Goal: Task Accomplishment & Management: Complete application form

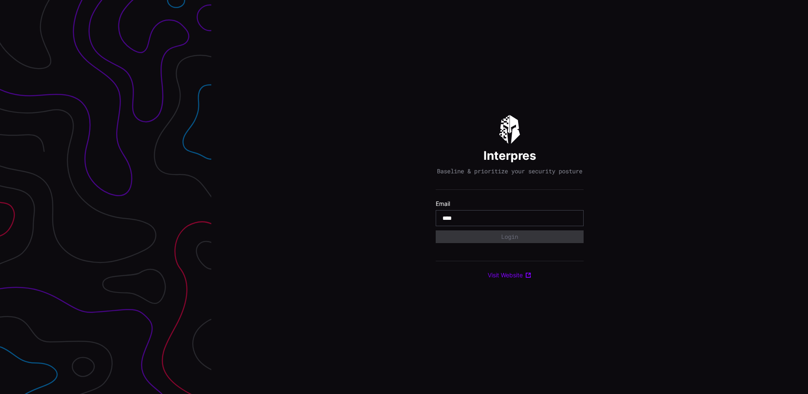
type input "**********"
click at [505, 237] on button "Login" at bounding box center [509, 237] width 137 height 12
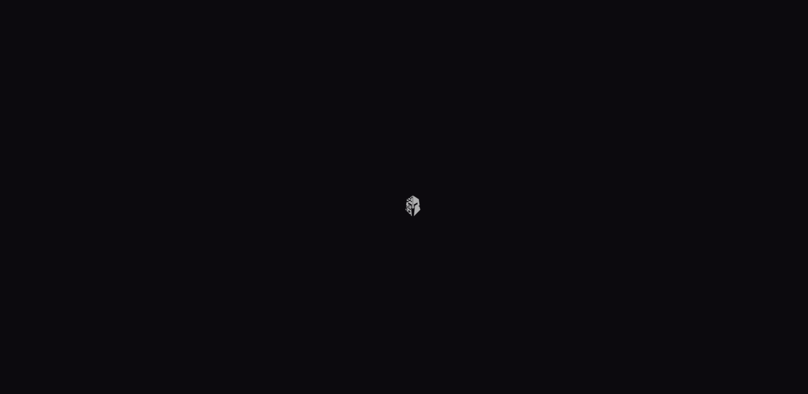
click at [555, 146] on body at bounding box center [404, 197] width 808 height 394
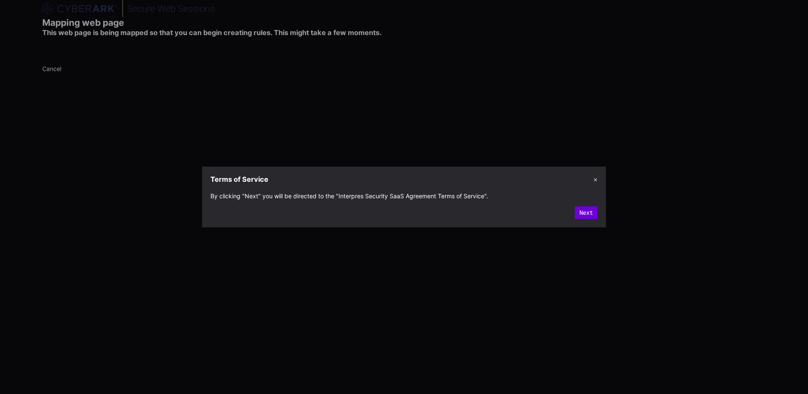
click at [593, 214] on button "Next" at bounding box center [585, 212] width 23 height 13
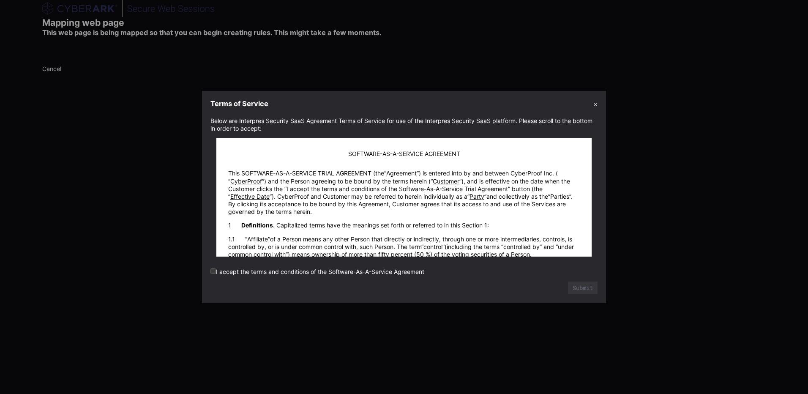
click at [298, 274] on label "I accept the terms and conditions of the Software-As-A-Service Agreement" at bounding box center [317, 271] width 214 height 7
click at [404, 271] on label "I accept the terms and conditions of the Software-As-A-Service Agreement" at bounding box center [317, 271] width 214 height 7
click at [227, 263] on form "Below are Interpres Security SaaS Agreement Terms of Service for use of the Int…" at bounding box center [403, 205] width 387 height 177
click at [261, 265] on form "Below are Interpres Security SaaS Agreement Terms of Service for use of the Int…" at bounding box center [403, 205] width 387 height 177
click at [470, 210] on p "This SOFTWARE-AS-A-SERVICE TRIAL AGREEMENT (the Agreement ) is entered into by …" at bounding box center [403, 192] width 351 height 46
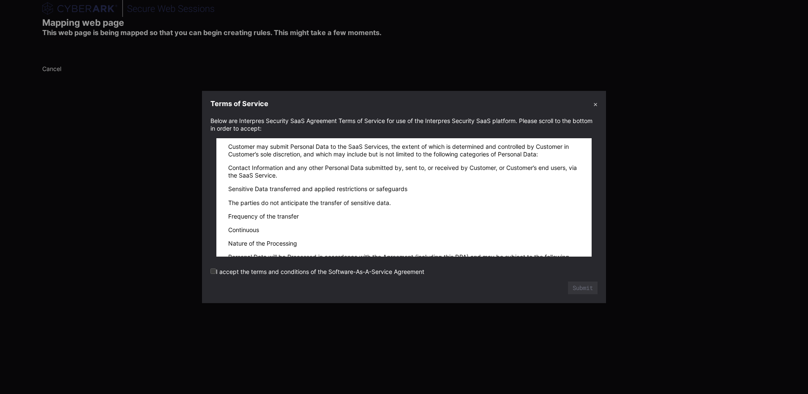
scroll to position [11604, 0]
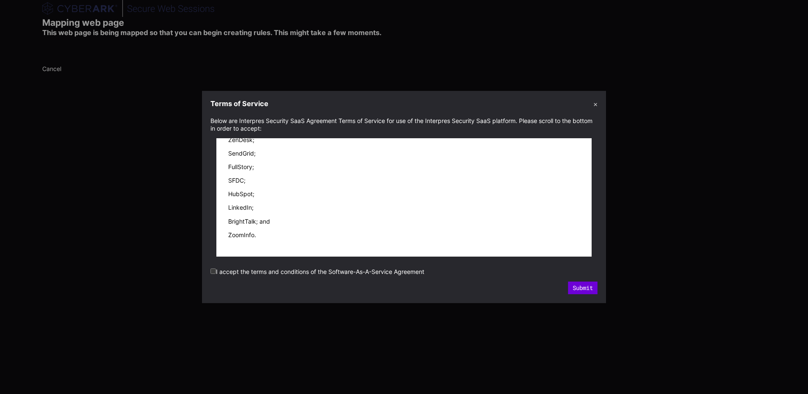
click at [586, 288] on button "Submit" at bounding box center [583, 287] width 30 height 13
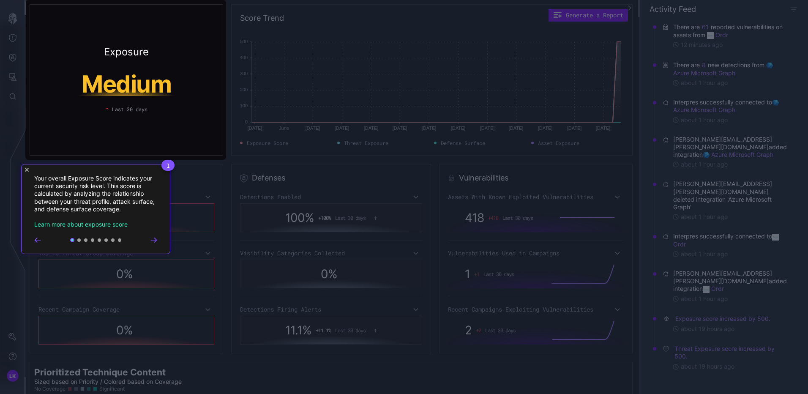
click at [180, 171] on rect at bounding box center [404, 197] width 808 height 394
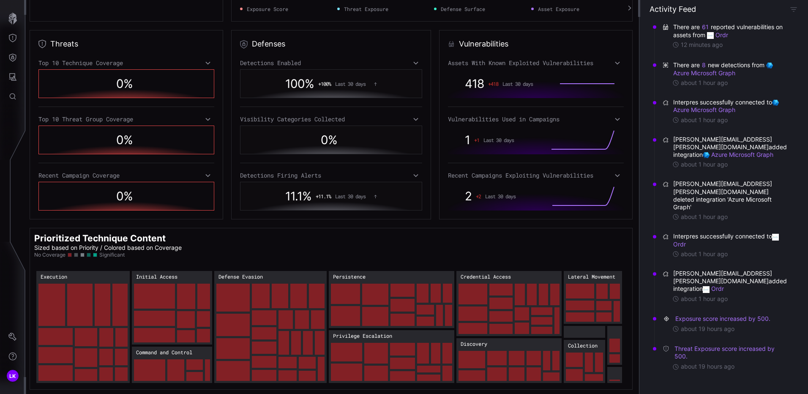
scroll to position [0, 0]
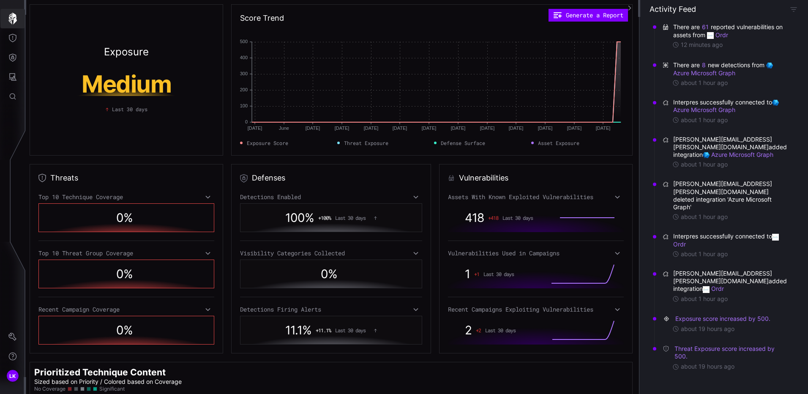
click at [12, 21] on icon "button" at bounding box center [13, 19] width 12 height 12
click at [14, 38] on icon "Threat Exposure" at bounding box center [12, 38] width 8 height 8
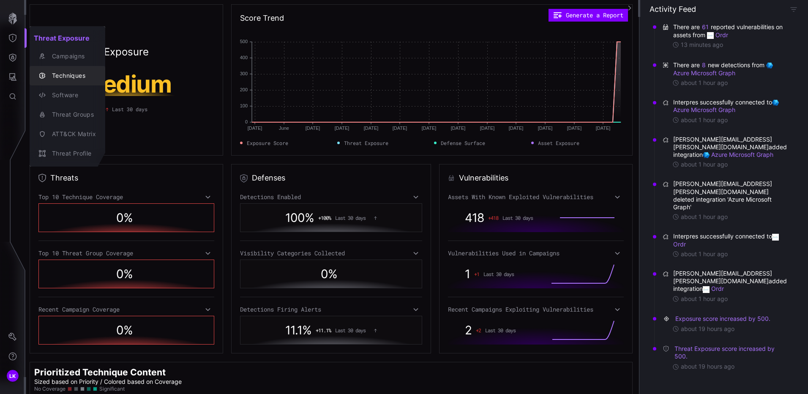
click at [74, 76] on div "Techniques" at bounding box center [72, 76] width 48 height 11
